Goal: Check status

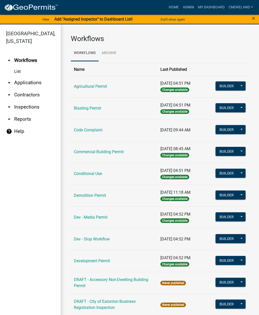
click at [29, 105] on link "arrow_drop_down Inspections" at bounding box center [30, 107] width 61 height 12
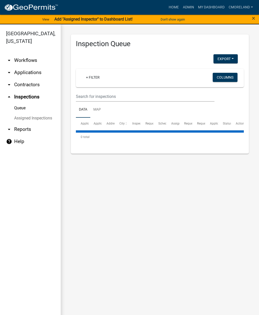
select select "2: 50"
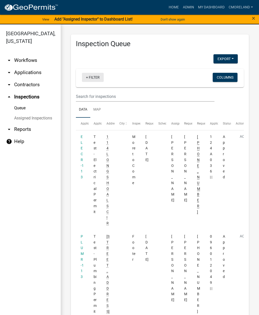
click at [98, 77] on link "+ Filter" at bounding box center [93, 77] width 22 height 9
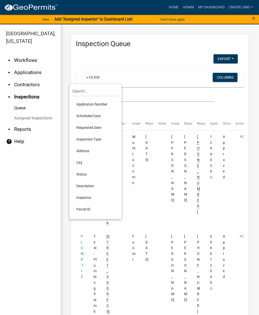
click at [94, 115] on li "Scheduled Date" at bounding box center [95, 116] width 46 height 12
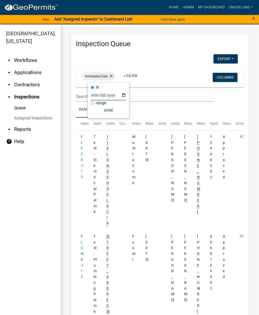
click at [108, 92] on input "date" at bounding box center [108, 95] width 35 height 10
type input "[DATE]"
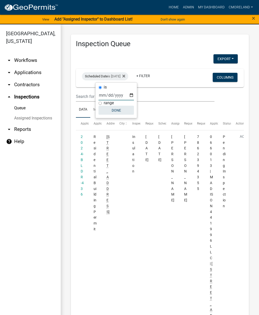
click at [119, 110] on button "Done" at bounding box center [116, 110] width 35 height 9
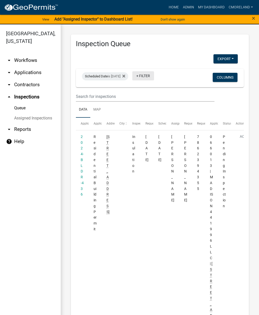
click at [154, 75] on link "+ Filter" at bounding box center [143, 75] width 22 height 9
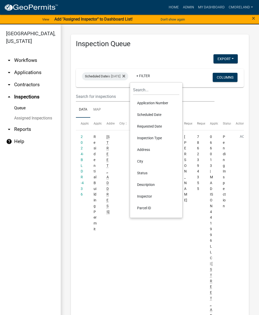
click at [152, 193] on li "Inspector" at bounding box center [156, 196] width 46 height 12
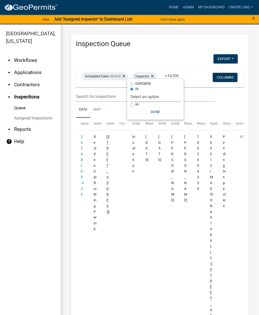
click at [176, 92] on select "Select an option None [PERSON_NAME] [PERSON_NAME] [PERSON_NAME] [PERSON_NAME] […" at bounding box center [155, 96] width 51 height 10
select select "a0ea4169-8540-4a2c-b9f4-cf4c1ffdeb95"
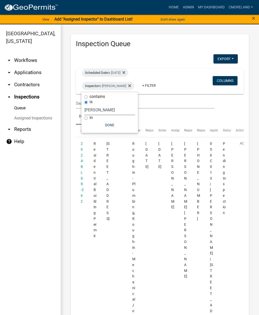
click at [116, 126] on button "Done" at bounding box center [110, 124] width 51 height 9
